Goal: Transaction & Acquisition: Purchase product/service

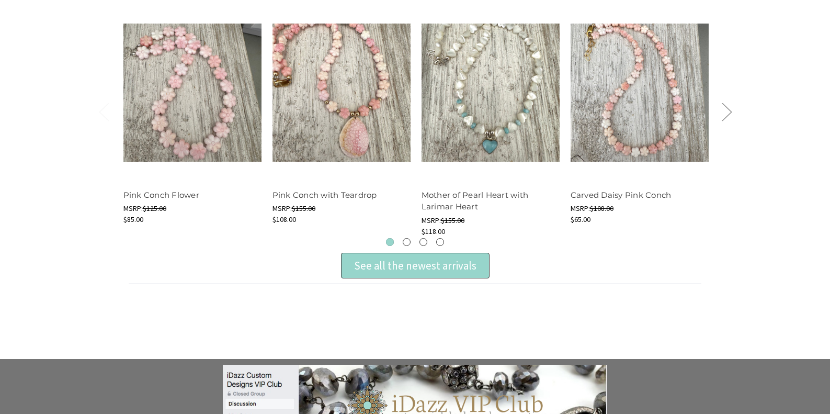
scroll to position [422, 0]
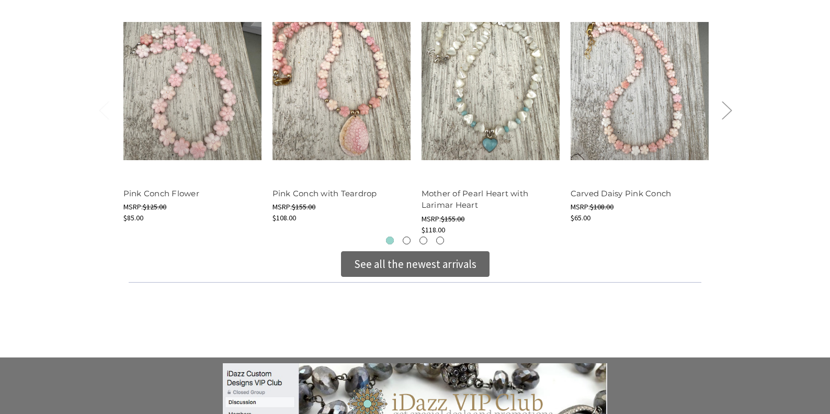
click at [443, 260] on div "See all the newest arrivals" at bounding box center [415, 264] width 122 height 17
